Goal: Navigation & Orientation: Find specific page/section

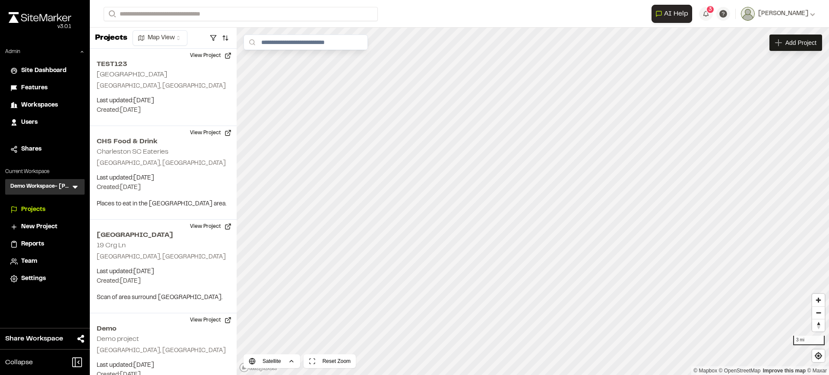
click at [47, 105] on span "Workspaces" at bounding box center [39, 106] width 37 height 10
